Goal: Information Seeking & Learning: Learn about a topic

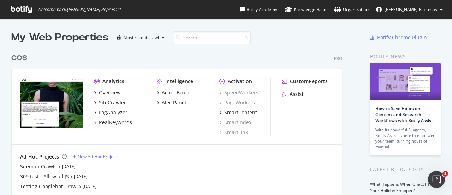
click at [332, 44] on div at bounding box center [336, 37] width 34 height 14
click at [435, 40] on div "My Web Properties Most recent crawl COS Pro Analytics Overview SiteCrawler LogA…" at bounding box center [226, 188] width 452 height 339
click at [435, 10] on span "[PERSON_NAME] Represas" at bounding box center [410, 9] width 53 height 6
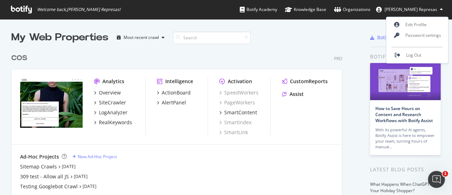
click at [295, 42] on div "My Web Properties Most recent crawl" at bounding box center [165, 37] width 308 height 14
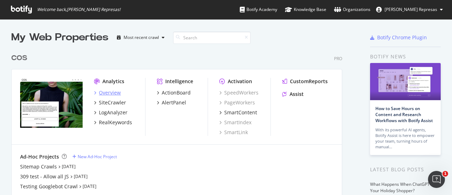
click at [119, 93] on div "Overview" at bounding box center [110, 92] width 22 height 7
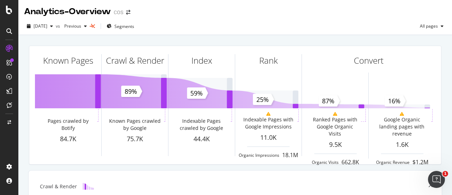
click at [11, 54] on div at bounding box center [9, 50] width 17 height 14
click at [10, 47] on icon at bounding box center [9, 48] width 7 height 7
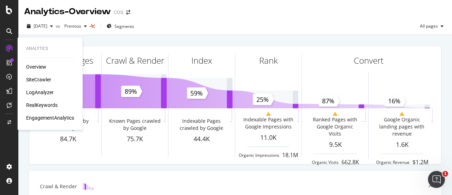
drag, startPoint x: 46, startPoint y: 67, endPoint x: 70, endPoint y: 62, distance: 24.5
click at [46, 67] on div "Overview" at bounding box center [36, 66] width 20 height 7
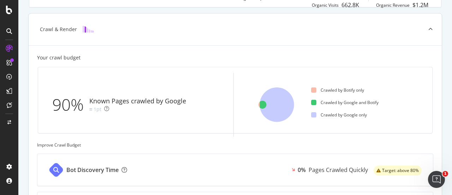
scroll to position [177, 0]
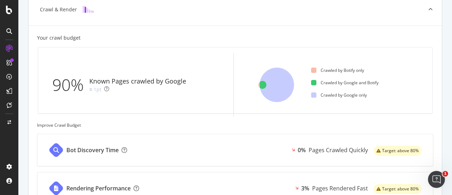
drag, startPoint x: 251, startPoint y: 13, endPoint x: 245, endPoint y: 36, distance: 23.4
click at [251, 13] on div "Crawl & Render" at bounding box center [235, 10] width 413 height 32
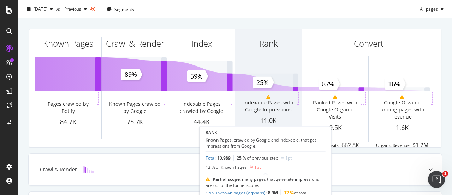
scroll to position [0, 0]
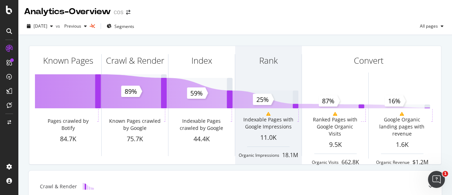
drag, startPoint x: 312, startPoint y: 40, endPoint x: 242, endPoint y: 47, distance: 70.6
click at [311, 39] on div "Known Pages Pages crawled by Botify 84.7K Crawl & Render Known Pages crawled by…" at bounding box center [235, 191] width 434 height 312
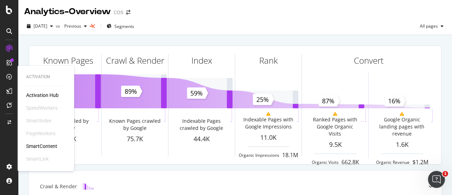
click at [11, 67] on div at bounding box center [9, 62] width 11 height 11
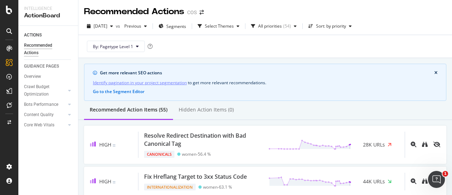
click at [9, 48] on icon at bounding box center [9, 49] width 6 height 6
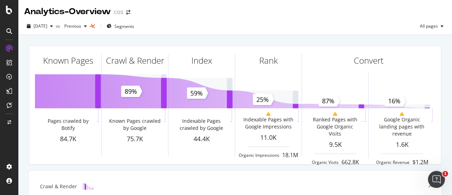
click at [9, 29] on icon at bounding box center [9, 31] width 6 height 6
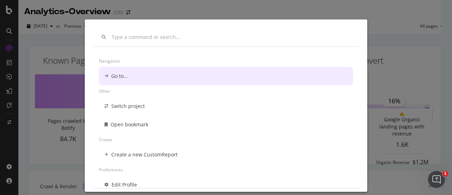
click at [8, 29] on div "Navigation Go to... Other Switch project Open bookmark Create Create a new Cust…" at bounding box center [226, 97] width 452 height 195
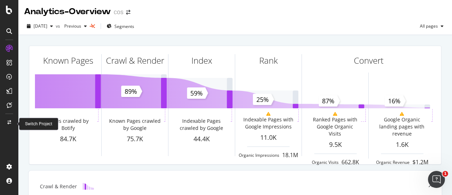
click at [9, 118] on div at bounding box center [9, 122] width 17 height 11
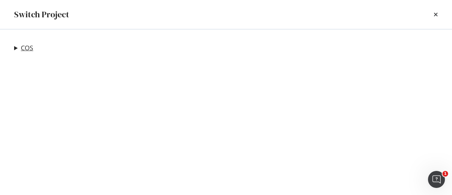
click at [25, 50] on link "COS" at bounding box center [27, 47] width 12 height 7
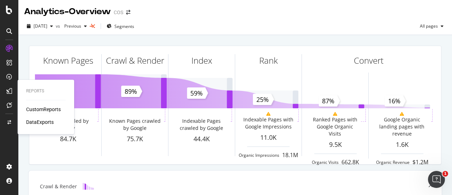
click at [44, 107] on div "CustomReports" at bounding box center [43, 109] width 35 height 7
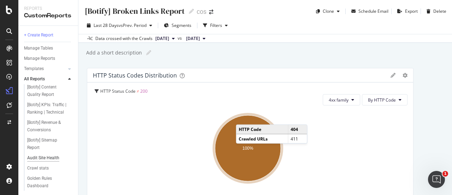
scroll to position [35, 0]
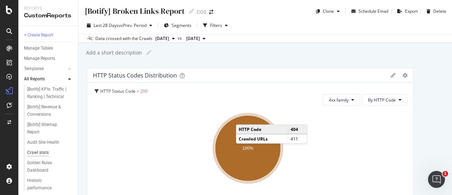
click at [40, 156] on div "Crawl stats" at bounding box center [38, 152] width 22 height 7
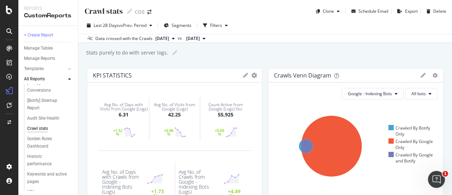
scroll to position [71, 0]
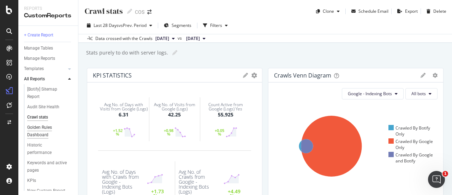
click at [48, 135] on div "Golden Rules Dashboard" at bounding box center [47, 131] width 40 height 15
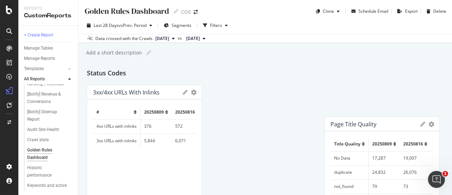
drag, startPoint x: 402, startPoint y: 107, endPoint x: 394, endPoint y: 65, distance: 42.0
click at [400, 120] on div "Page Title Quality" at bounding box center [373, 123] width 86 height 7
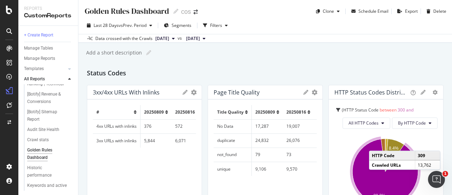
click at [332, 65] on div "Golden Rules Dashboard Golden Rules Dashboard COS Clone Schedule Email Export D…" at bounding box center [265, 97] width 374 height 195
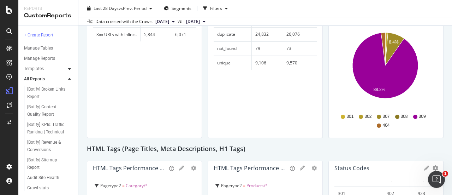
click at [67, 68] on div at bounding box center [69, 68] width 7 height 7
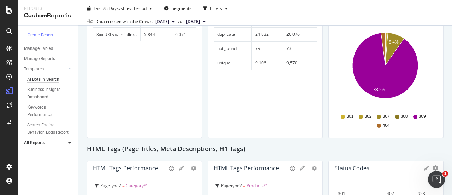
click at [45, 79] on div "AI Bots in Search" at bounding box center [43, 79] width 32 height 7
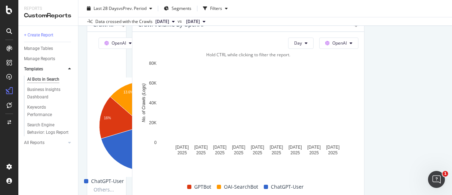
scroll to position [644, 0]
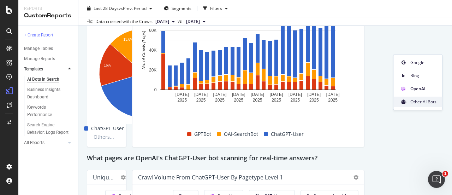
click at [430, 102] on span "Other AI Bots" at bounding box center [423, 102] width 26 height 6
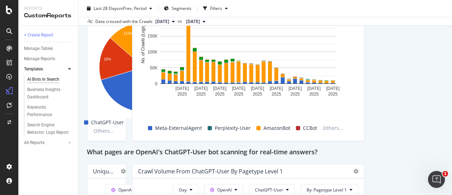
click at [417, 85] on div "OpenAI" at bounding box center [406, 88] width 50 height 10
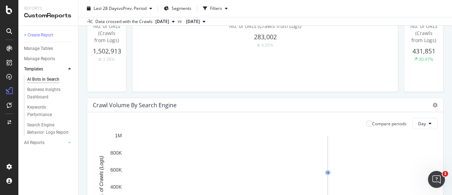
scroll to position [291, 0]
